Goal: Task Accomplishment & Management: Complete application form

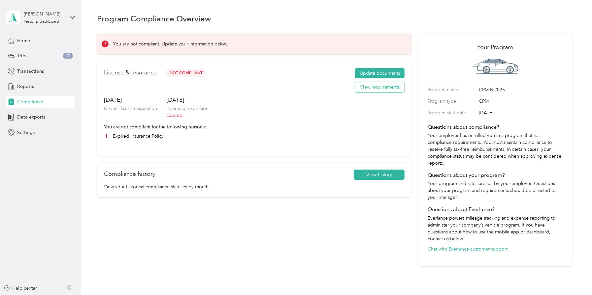
click at [367, 87] on button "View requirements" at bounding box center [379, 87] width 49 height 11
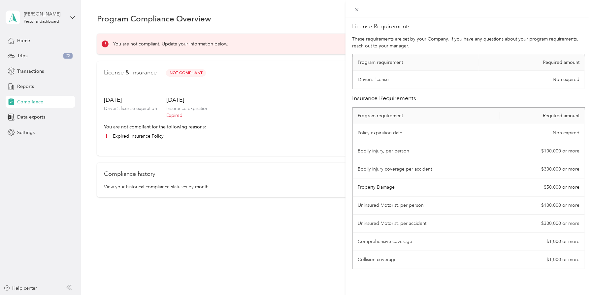
click at [314, 95] on div "License Requirements These requirements are set by your Company. If you have an…" at bounding box center [296, 147] width 592 height 295
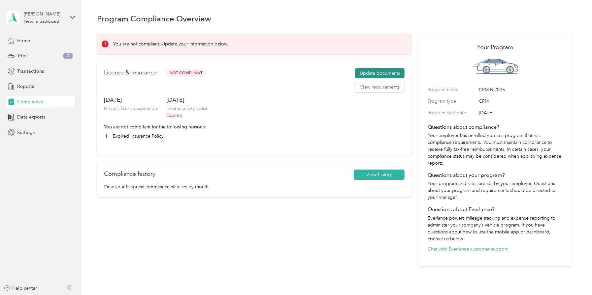
click at [374, 73] on button "Update documents" at bounding box center [379, 73] width 49 height 11
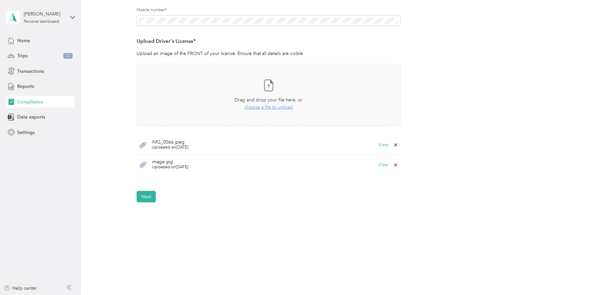
scroll to position [156, 0]
click at [381, 164] on button "View" at bounding box center [383, 162] width 10 height 5
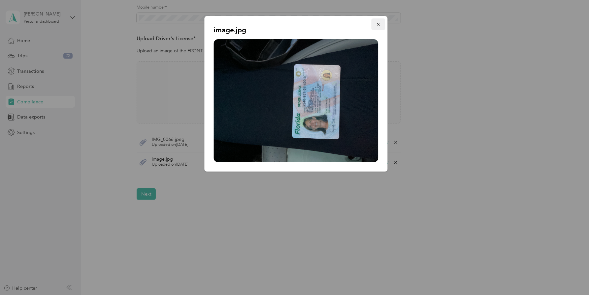
click at [377, 22] on icon "button" at bounding box center [378, 24] width 5 height 5
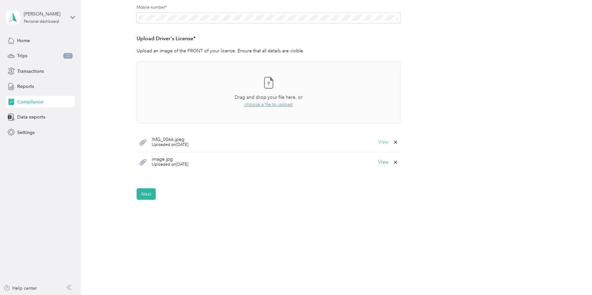
click at [382, 144] on button "View" at bounding box center [383, 142] width 10 height 5
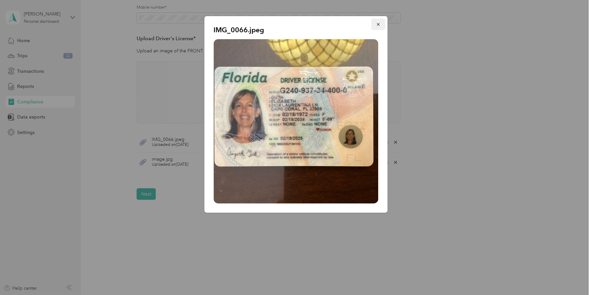
click at [378, 23] on icon "button" at bounding box center [378, 24] width 5 height 5
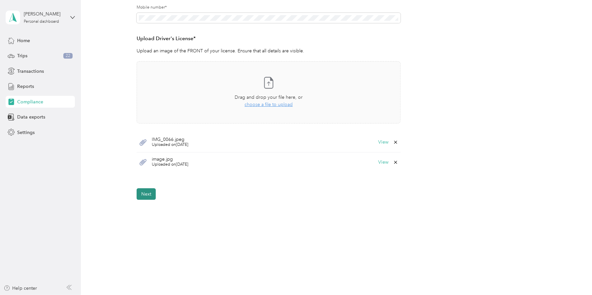
click at [148, 191] on button "Next" at bounding box center [146, 195] width 19 height 12
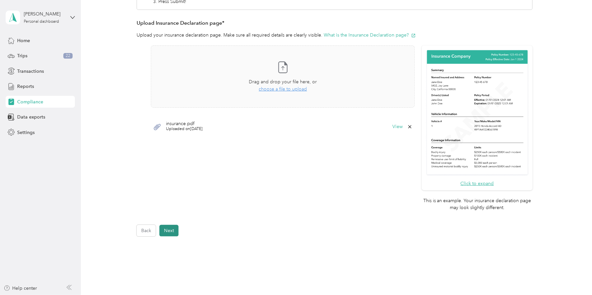
scroll to position [193, 0]
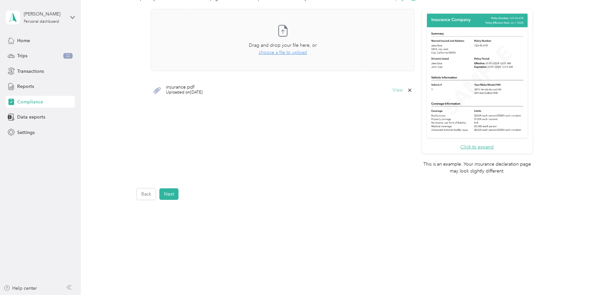
click at [398, 90] on button "View" at bounding box center [397, 90] width 10 height 5
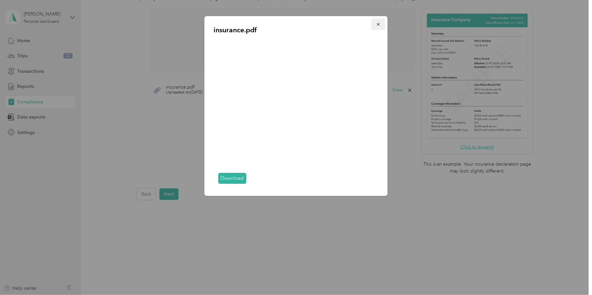
click at [378, 21] on button "button" at bounding box center [378, 24] width 14 height 12
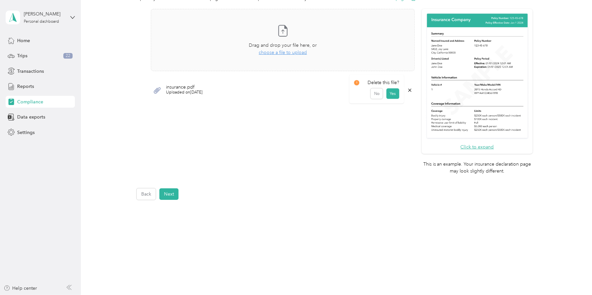
click at [407, 91] on icon at bounding box center [409, 90] width 5 height 5
click at [388, 94] on button "Yes" at bounding box center [392, 94] width 13 height 11
click at [290, 52] on span "choose a file to upload" at bounding box center [283, 53] width 48 height 6
click at [394, 89] on button "View" at bounding box center [397, 90] width 10 height 5
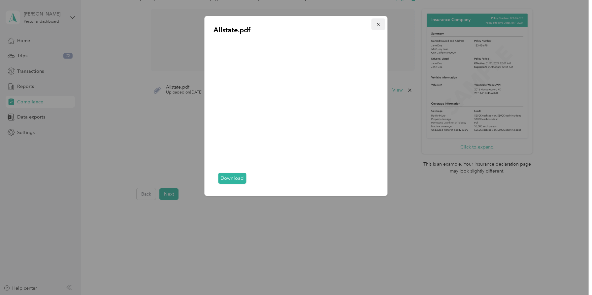
click at [376, 24] on icon "button" at bounding box center [378, 24] width 5 height 5
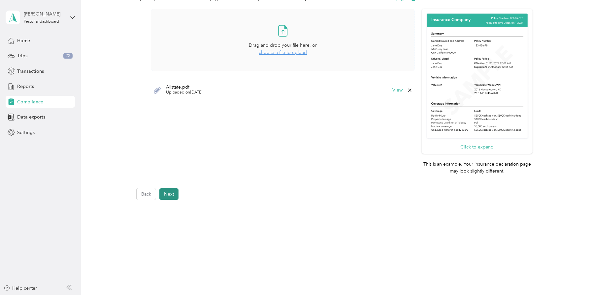
click at [174, 191] on button "Next" at bounding box center [168, 195] width 19 height 12
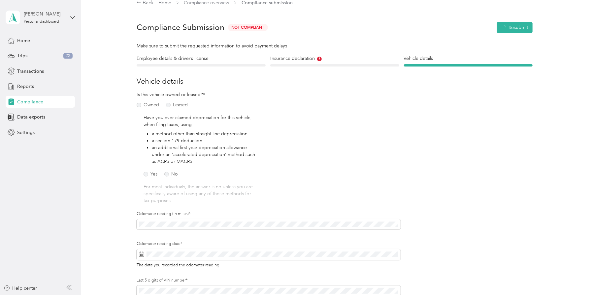
scroll to position [8, 0]
click at [520, 27] on button "Resubmit" at bounding box center [518, 29] width 29 height 12
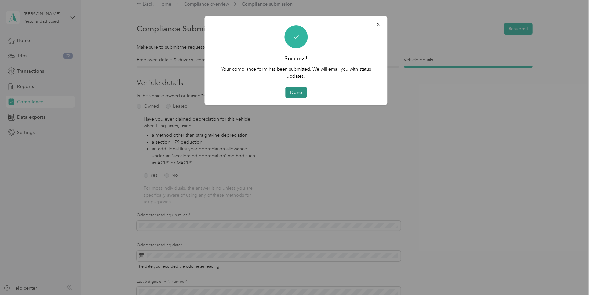
click at [293, 97] on button "Done" at bounding box center [295, 93] width 21 height 12
